Goal: Book appointment/travel/reservation

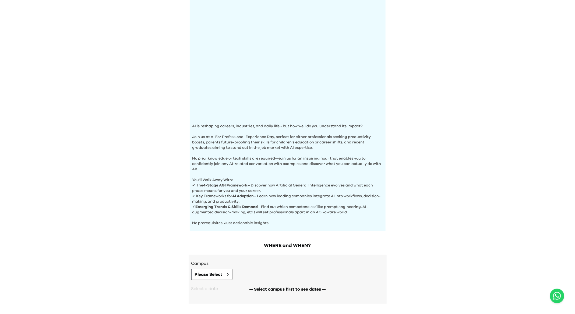
scroll to position [83, 0]
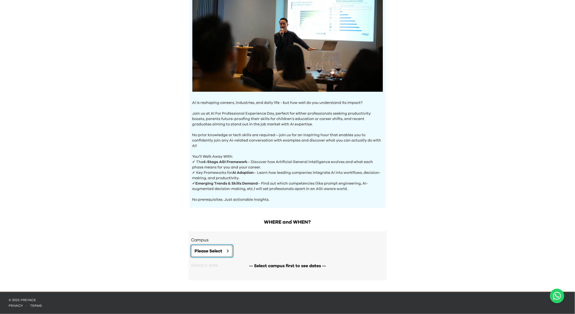
click at [217, 251] on span "Please Select" at bounding box center [209, 251] width 28 height 6
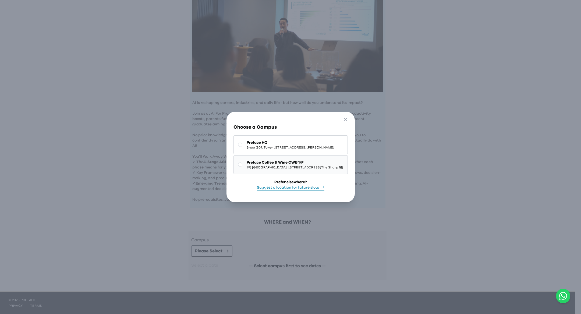
click at [283, 161] on span "Preface Coffee & Wine CWB 1/F" at bounding box center [295, 162] width 97 height 5
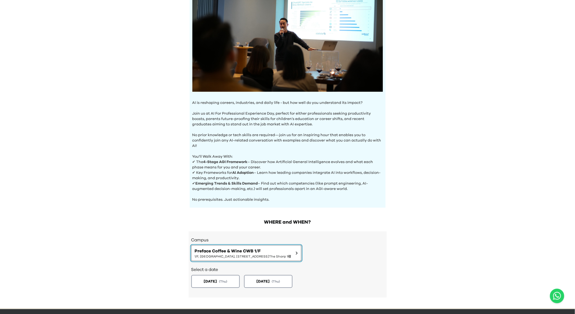
click at [260, 254] on span "[STREET_ADDRESS] | [STREET_ADDRESS][GEOGRAPHIC_DATA]" at bounding box center [243, 256] width 97 height 4
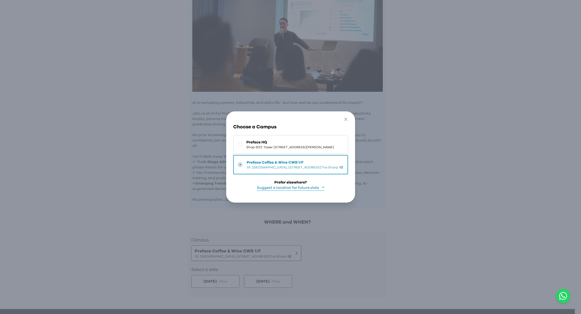
click at [258, 165] on span "[STREET_ADDRESS] | [STREET_ADDRESS][GEOGRAPHIC_DATA]" at bounding box center [295, 167] width 97 height 4
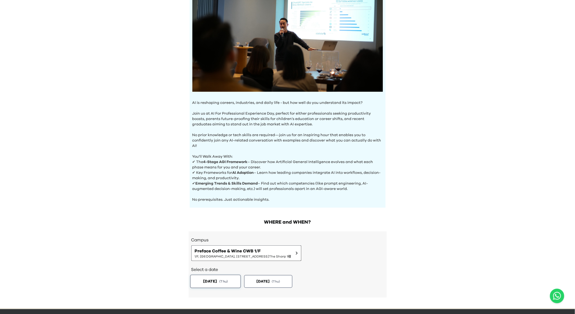
click at [217, 281] on span "2025-09-04" at bounding box center [210, 281] width 14 height 6
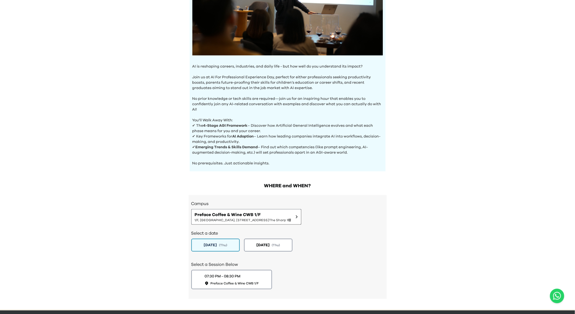
scroll to position [137, 0]
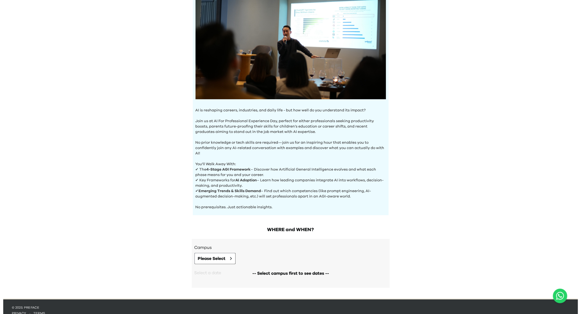
scroll to position [83, 0]
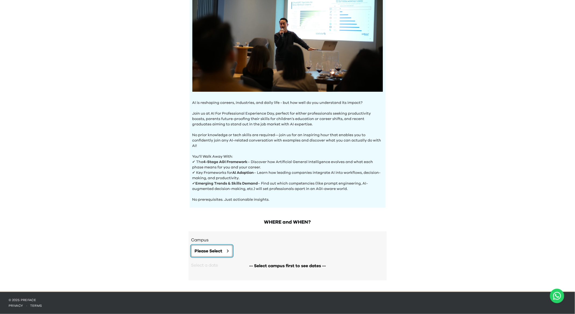
click at [214, 246] on button "Please Select" at bounding box center [211, 250] width 41 height 11
